Goal: Browse casually

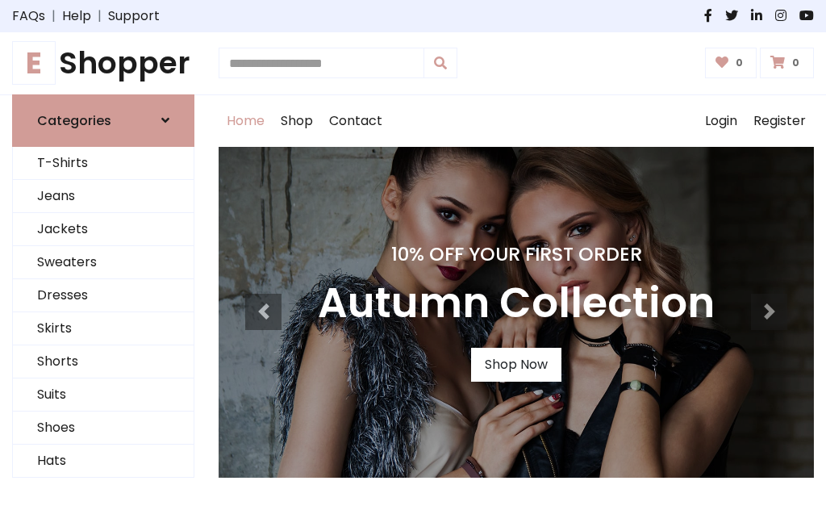
click at [413, 265] on h4 "10% Off Your First Order" at bounding box center [516, 254] width 397 height 23
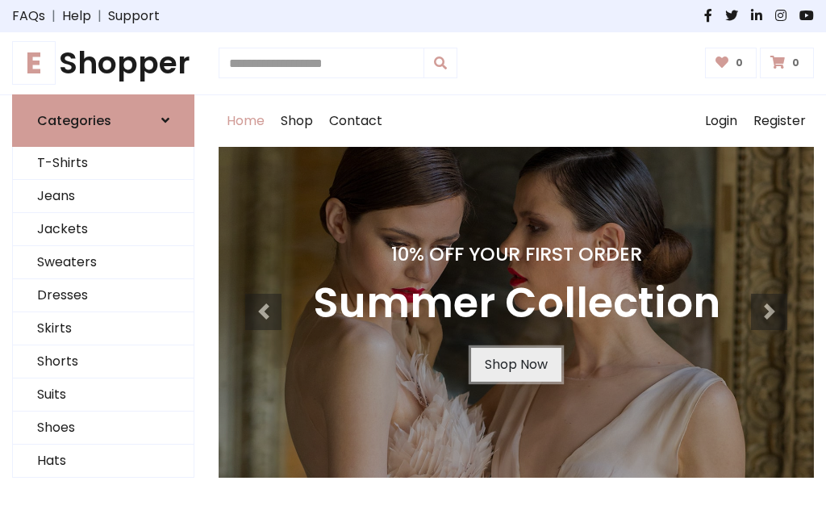
click at [515, 364] on link "Shop Now" at bounding box center [516, 364] width 90 height 34
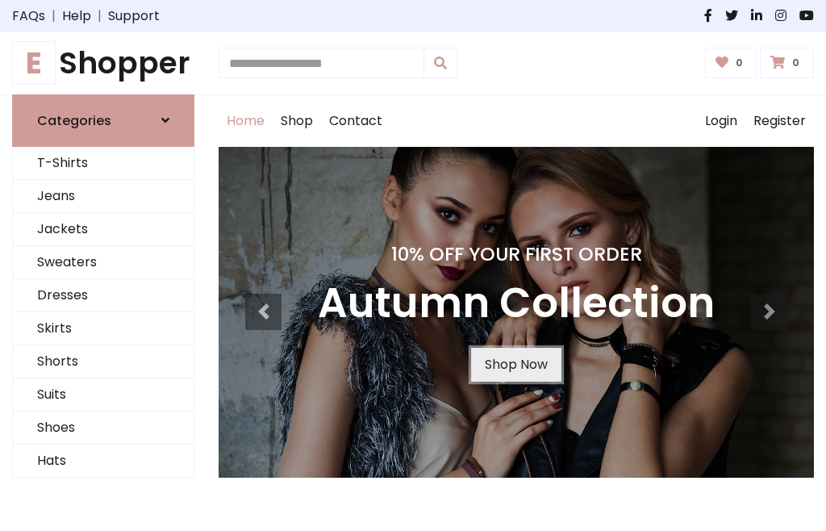
click at [515, 364] on link "Shop Now" at bounding box center [516, 364] width 90 height 34
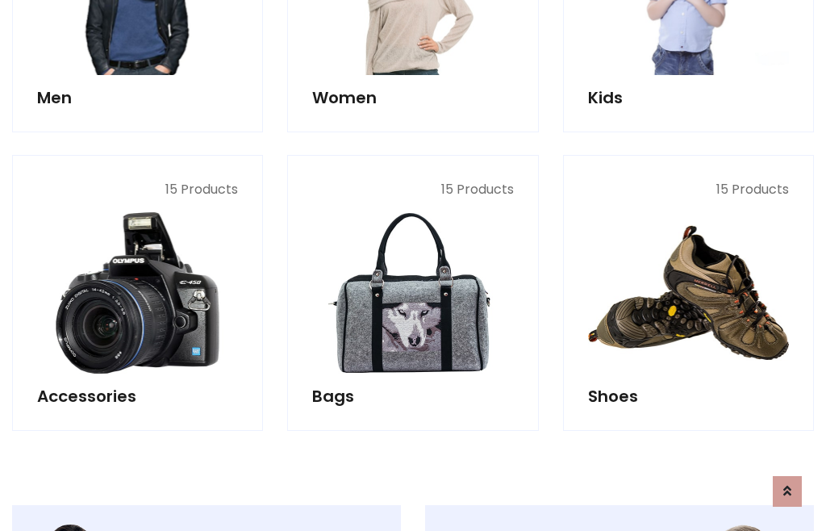
scroll to position [1608, 0]
